Goal: Navigation & Orientation: Understand site structure

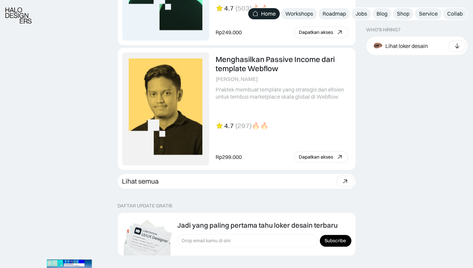
scroll to position [2092, 0]
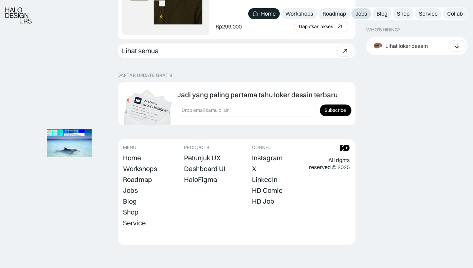
click at [361, 10] on div "Jobs" at bounding box center [361, 13] width 12 height 7
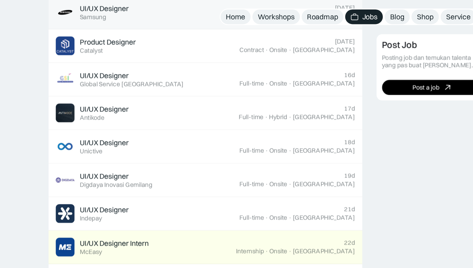
scroll to position [395, 0]
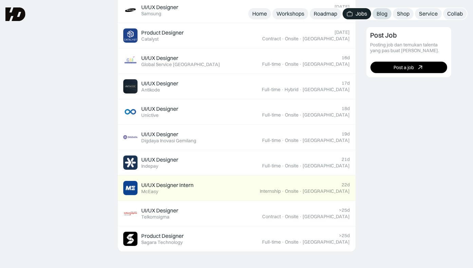
click at [380, 16] on div "Blog" at bounding box center [381, 13] width 11 height 7
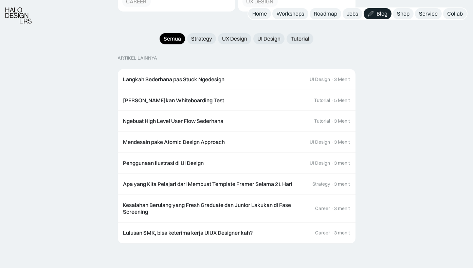
scroll to position [698, 0]
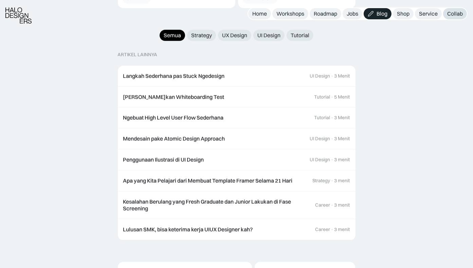
click at [451, 14] on div "Collab" at bounding box center [455, 13] width 16 height 7
